Goal: Transaction & Acquisition: Purchase product/service

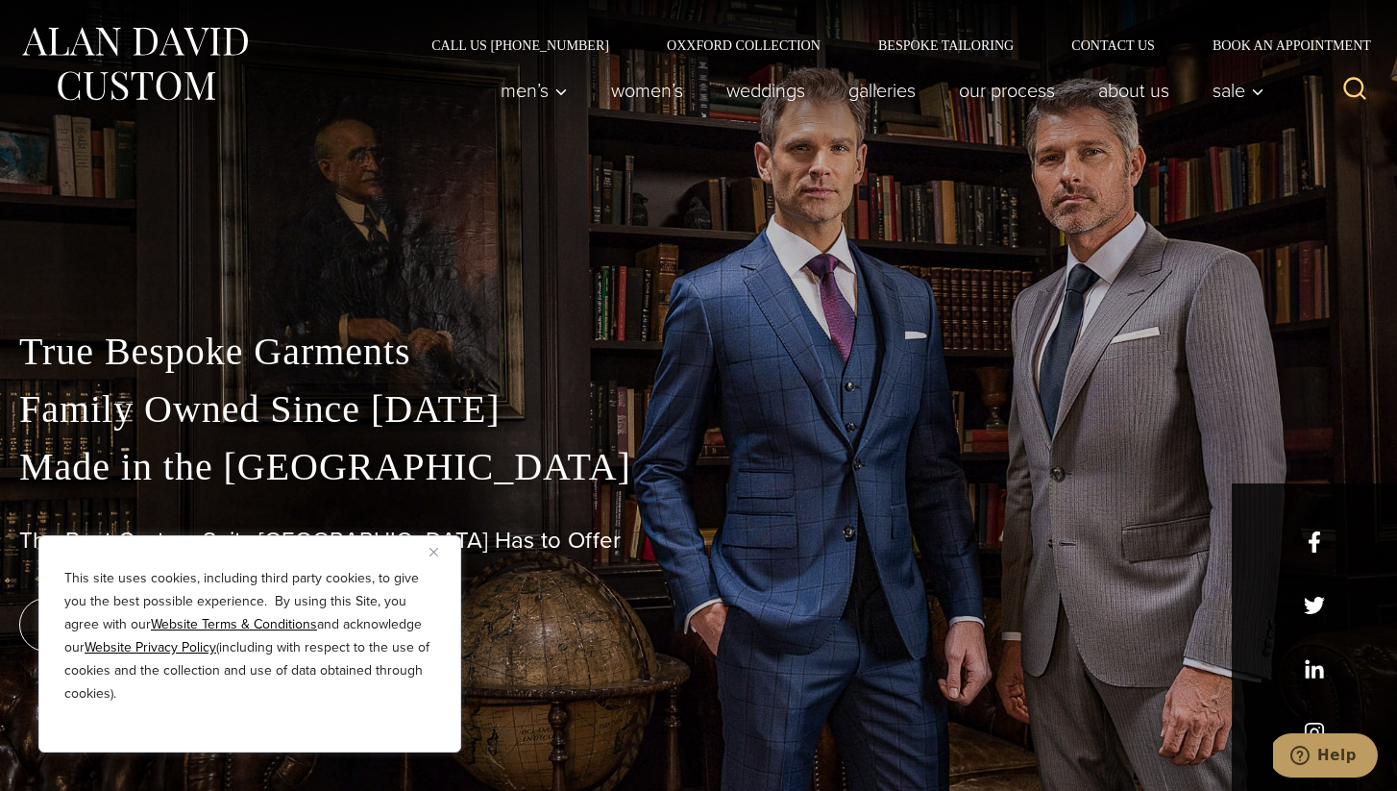
click at [434, 553] on img "Close" at bounding box center [434, 552] width 9 height 9
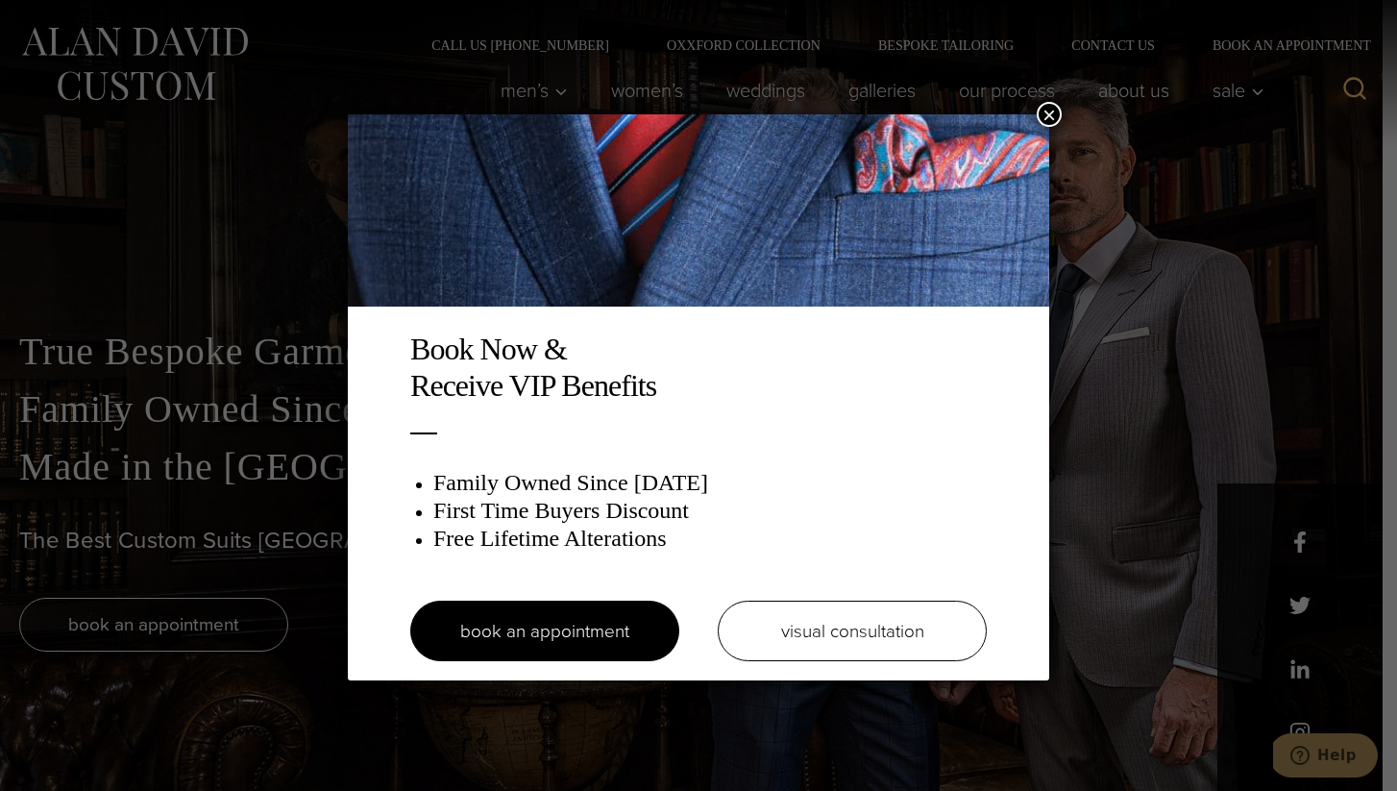
click at [1055, 116] on button "×" at bounding box center [1049, 114] width 25 height 25
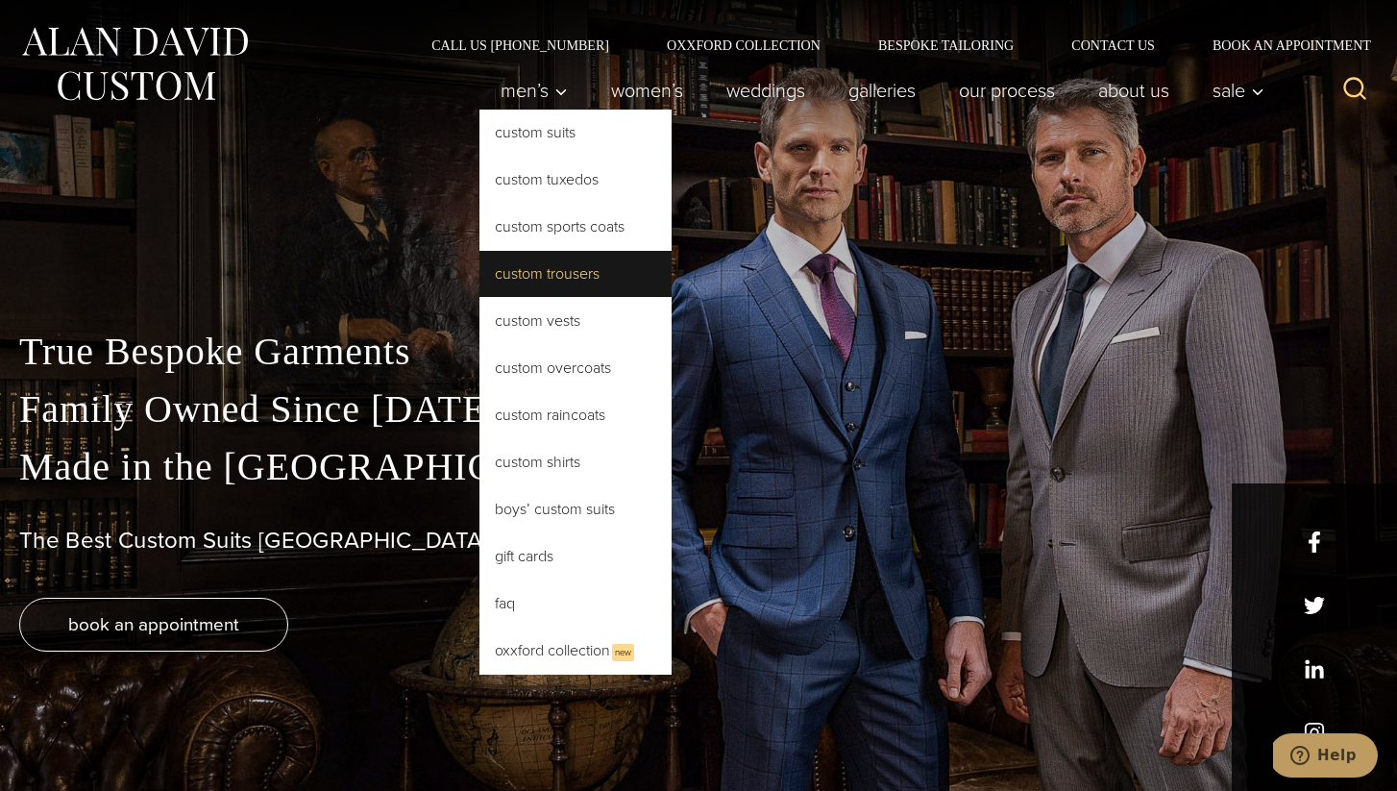
click at [539, 276] on link "Custom Trousers" at bounding box center [576, 274] width 192 height 46
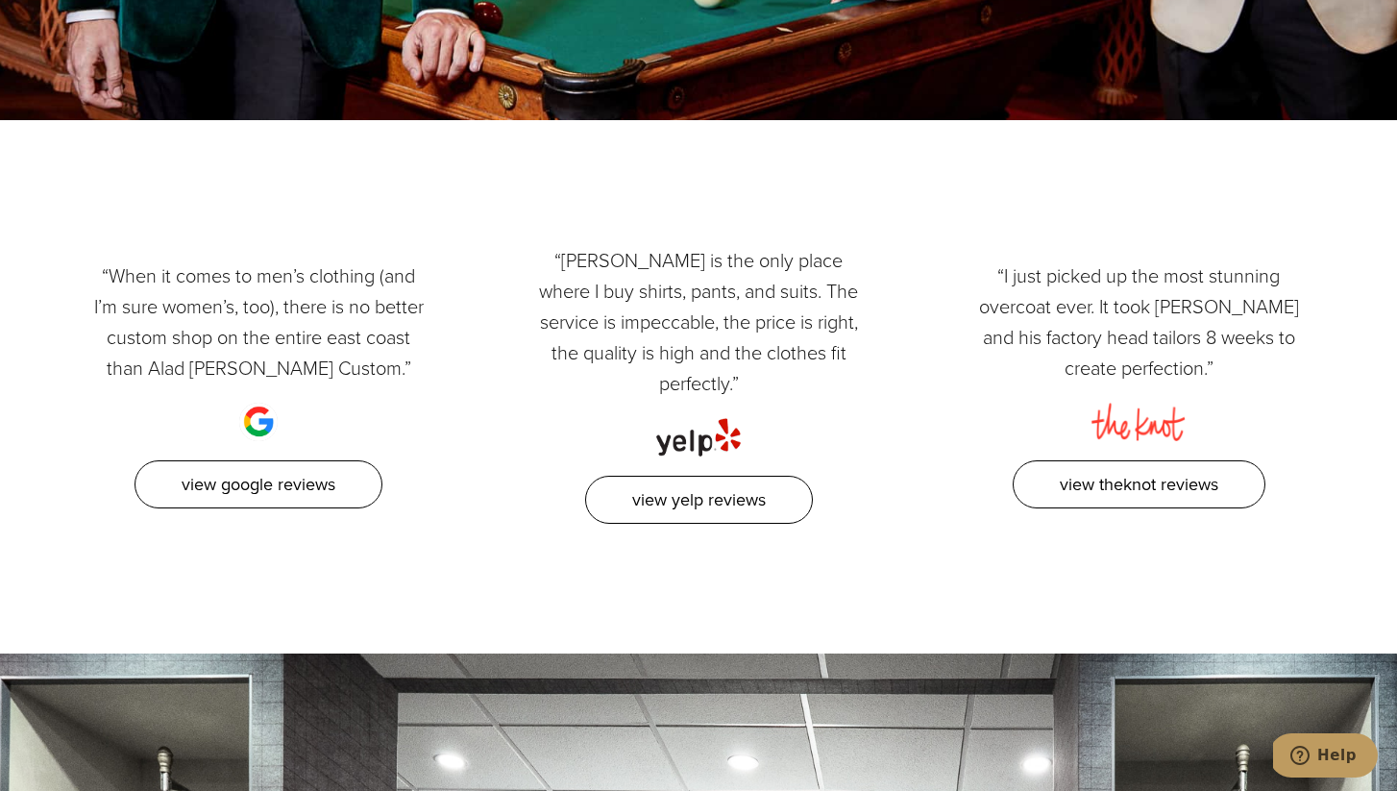
scroll to position [3170, 0]
